Goal: Download file/media

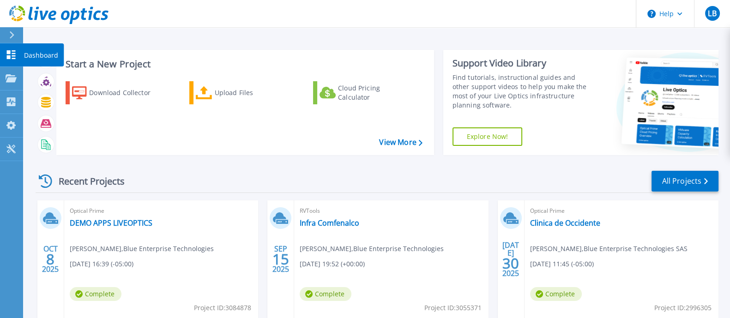
click at [13, 60] on link "Dashboard Dashboard" at bounding box center [11, 55] width 23 height 24
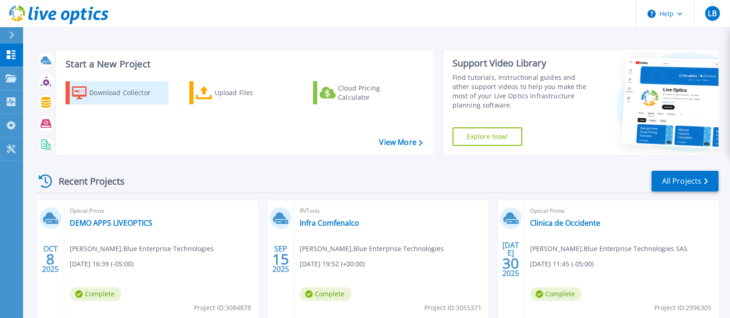
click at [152, 93] on div "Download Collector" at bounding box center [126, 93] width 74 height 18
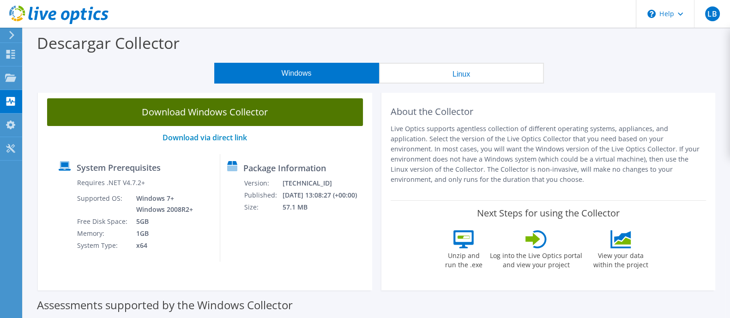
click at [244, 111] on link "Download Windows Collector" at bounding box center [205, 112] width 316 height 28
